Goal: Task Accomplishment & Management: Use online tool/utility

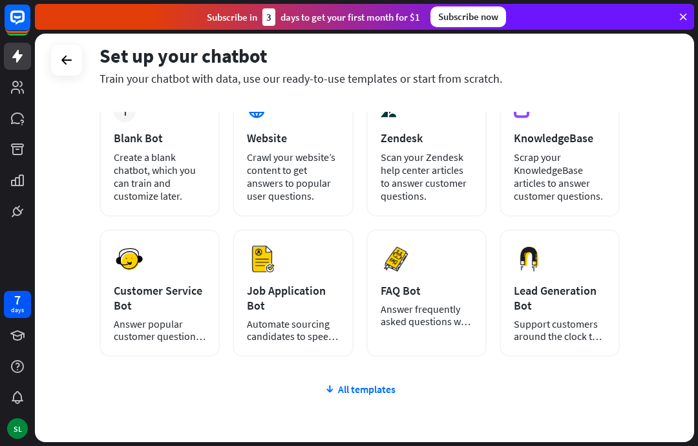
scroll to position [99, 0]
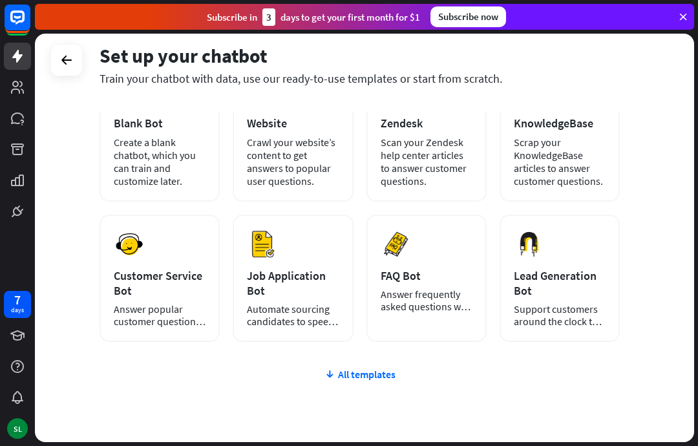
click at [186, 144] on div "Create a blank chatbot, which you can train and customize later." at bounding box center [160, 162] width 92 height 52
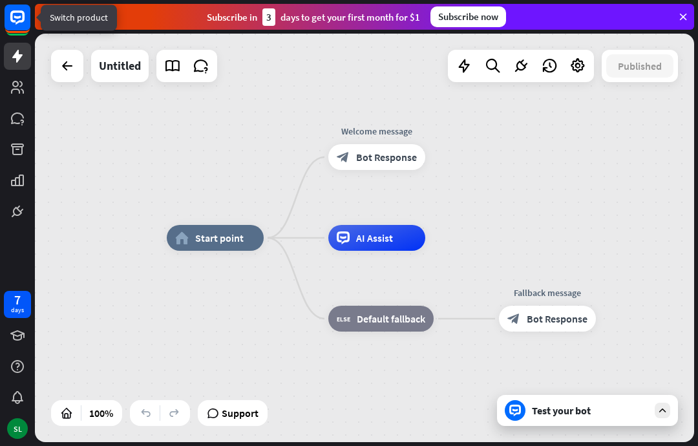
click at [27, 25] on rect at bounding box center [18, 18] width 26 height 26
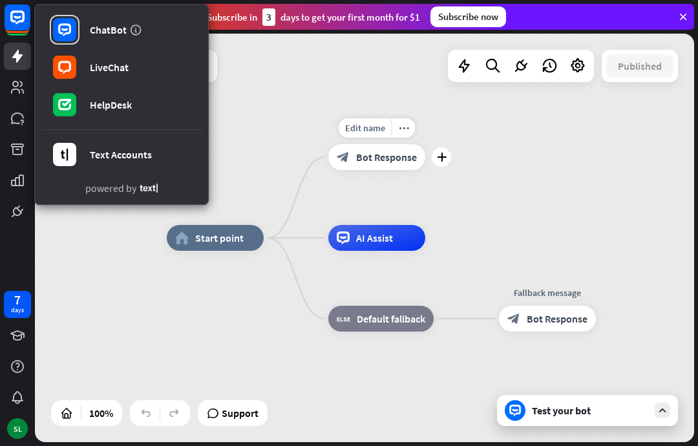
click at [425, 144] on div "Edit name more_horiz plus block_bot_response Bot Response" at bounding box center [376, 157] width 97 height 26
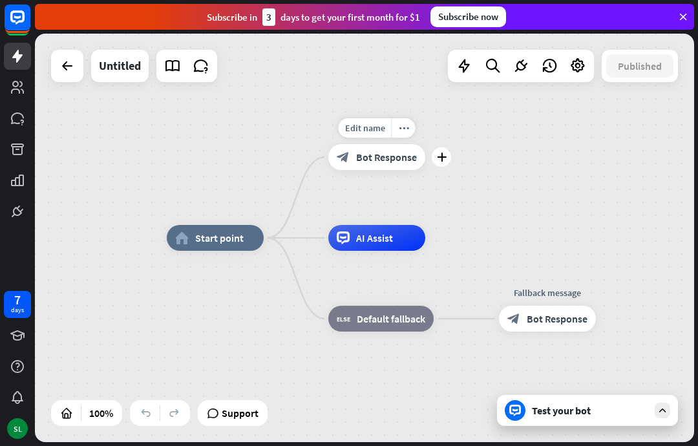
click at [566, 192] on div "home_2 Start point Edit name more_horiz plus block_bot_response Bot Response AI…" at bounding box center [364, 238] width 659 height 409
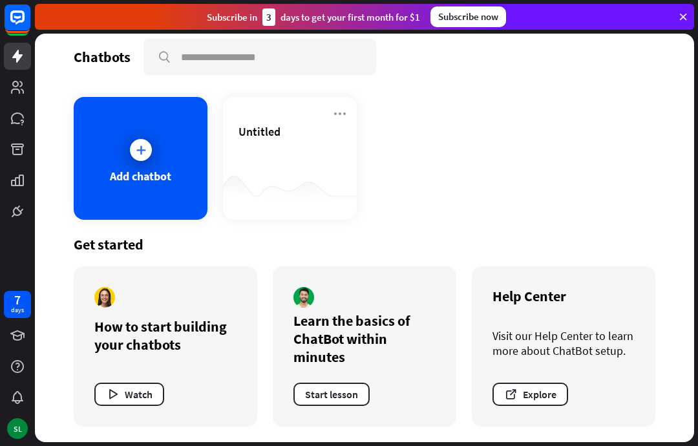
scroll to position [10, 0]
click at [453, 343] on div "Learn the basics of ChatBot within minutes Start lesson" at bounding box center [365, 346] width 184 height 160
click at [445, 341] on div "Learn the basics of ChatBot within minutes Start lesson" at bounding box center [365, 346] width 184 height 160
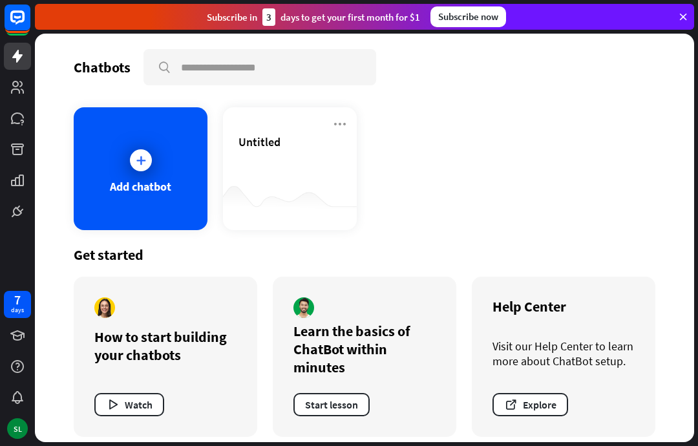
scroll to position [0, 0]
